Goal: Navigation & Orientation: Find specific page/section

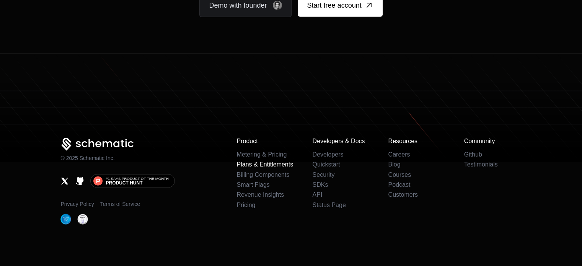
scroll to position [4783, 0]
click at [275, 151] on link "Metering & Pricing" at bounding box center [262, 154] width 50 height 7
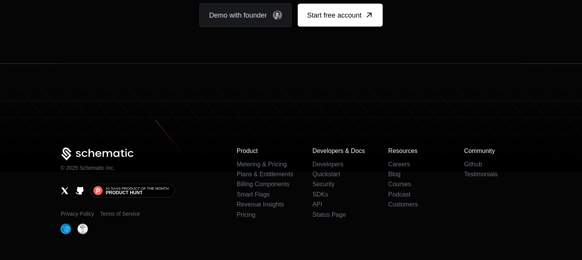
scroll to position [1528, 0]
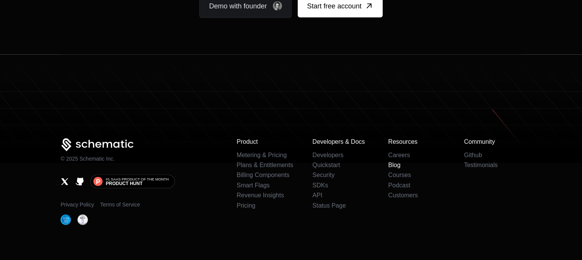
click at [398, 162] on link "Blog" at bounding box center [394, 165] width 12 height 7
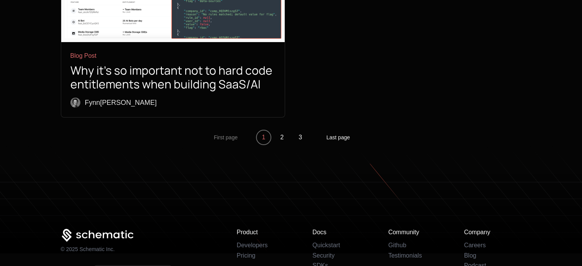
scroll to position [2926, 0]
click at [469, 242] on link "Careers" at bounding box center [475, 245] width 22 height 7
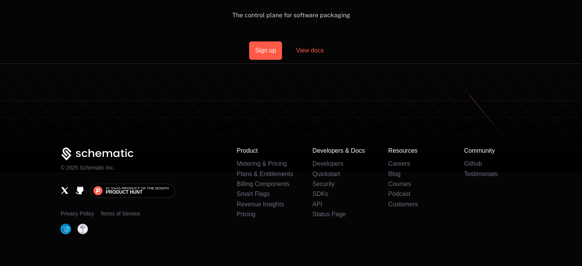
scroll to position [689, 0]
click at [116, 152] on icon at bounding box center [97, 153] width 74 height 13
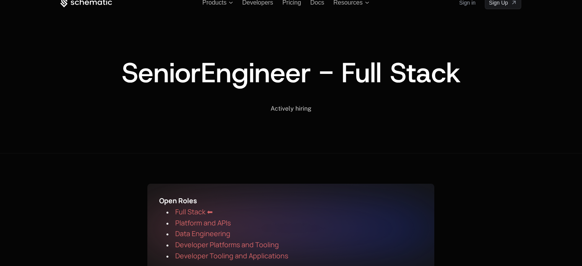
scroll to position [0, 0]
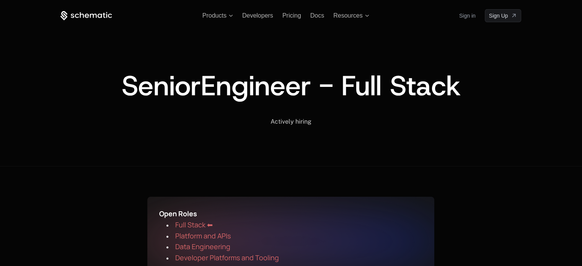
click at [92, 18] on icon at bounding box center [86, 16] width 52 height 10
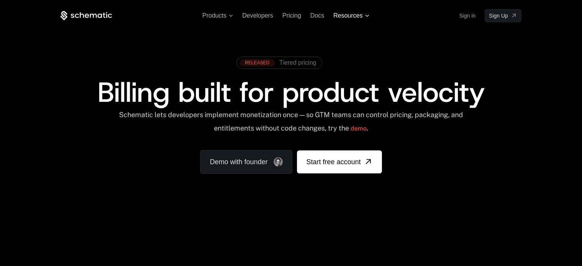
click at [345, 16] on span "Resources" at bounding box center [347, 15] width 29 height 7
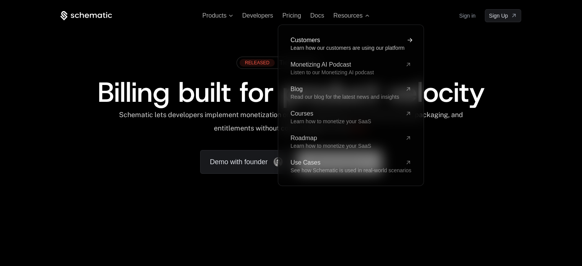
click at [300, 42] on span "Customers" at bounding box center [347, 40] width 112 height 6
